Goal: Check status: Check status

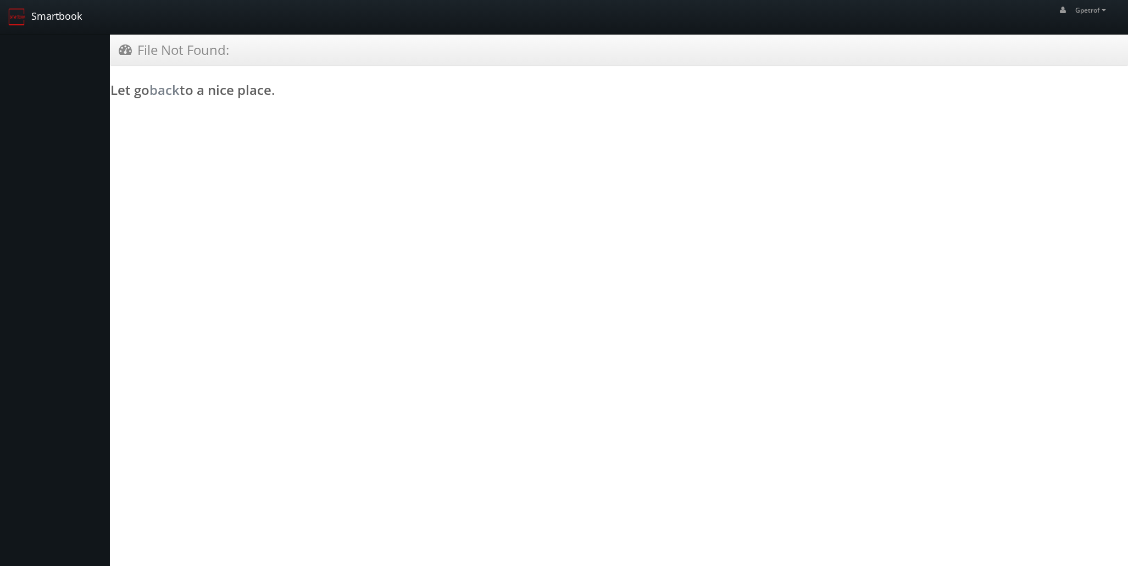
click at [44, 14] on link "Smartbook" at bounding box center [45, 17] width 90 height 34
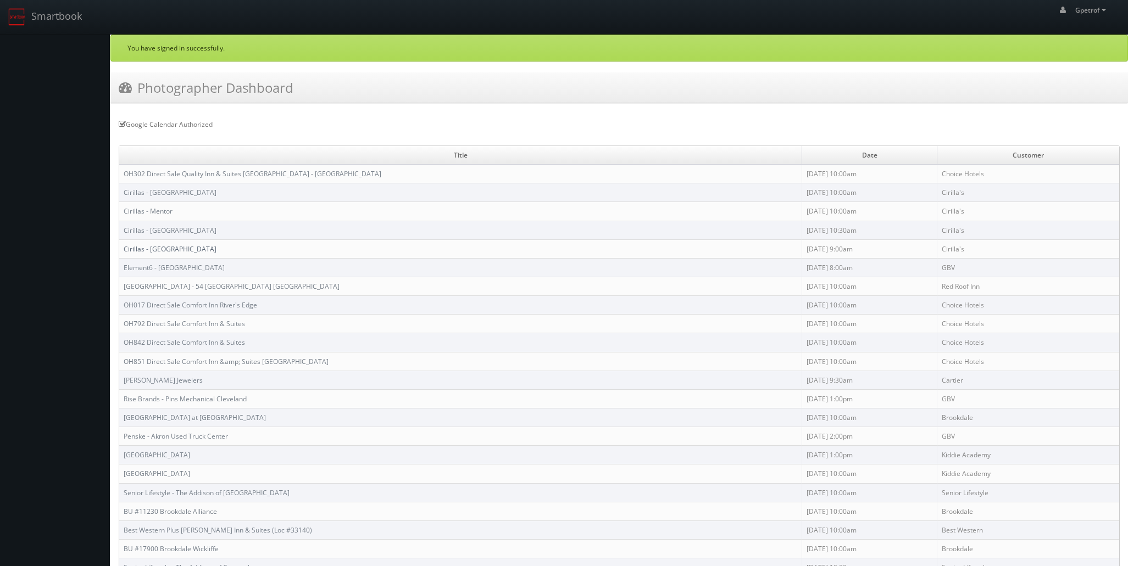
click at [191, 247] on link "Cirillas - North Olmsted" at bounding box center [170, 248] width 93 height 9
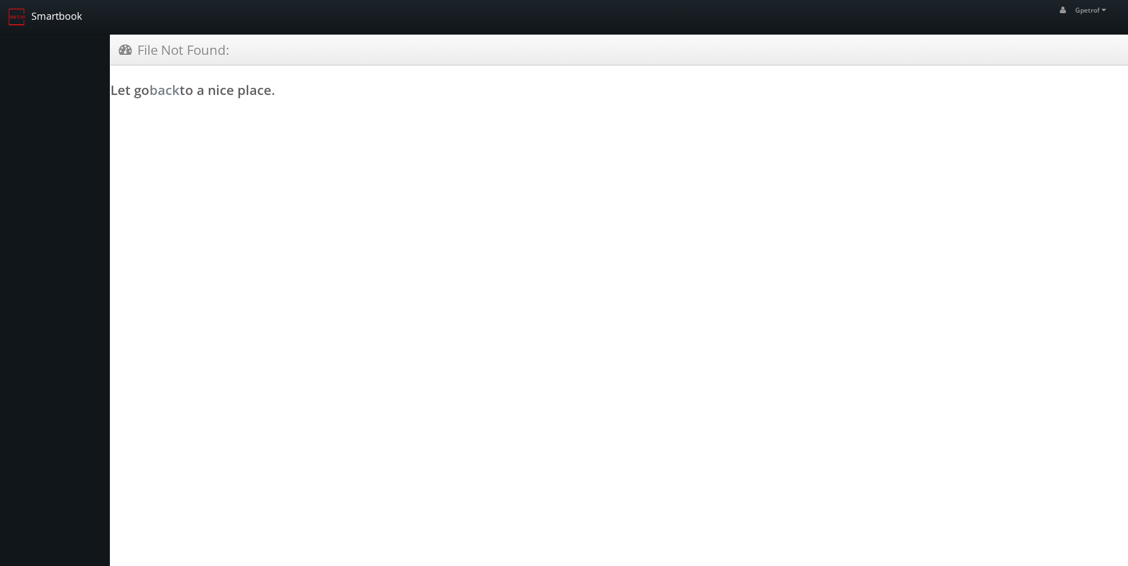
click at [63, 11] on link "Smartbook" at bounding box center [45, 17] width 90 height 34
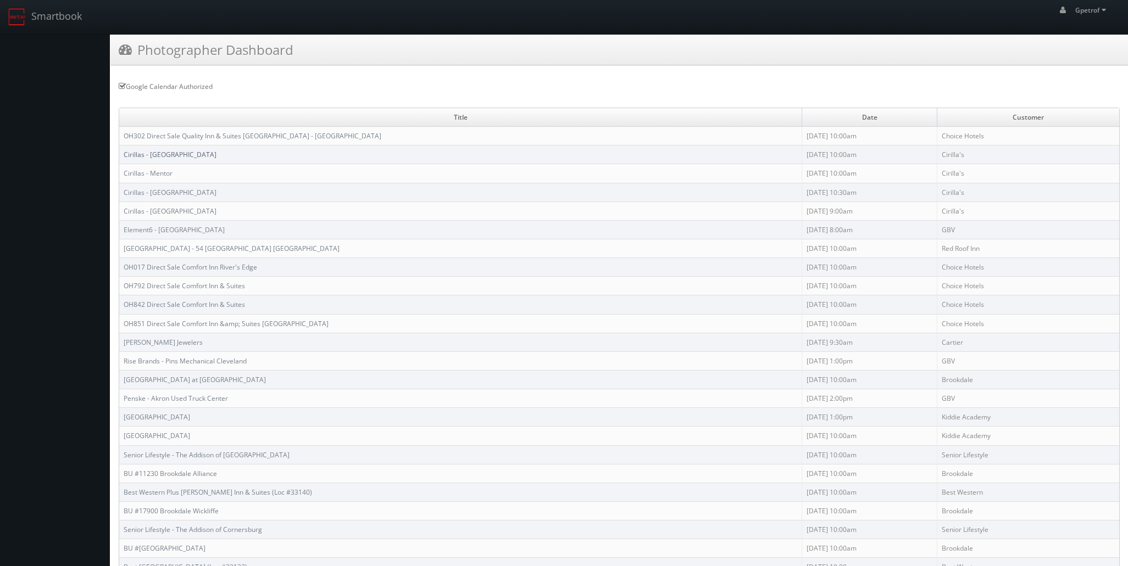
click at [178, 156] on link "Cirillas - [GEOGRAPHIC_DATA]" at bounding box center [170, 154] width 93 height 9
